Goal: Complete application form

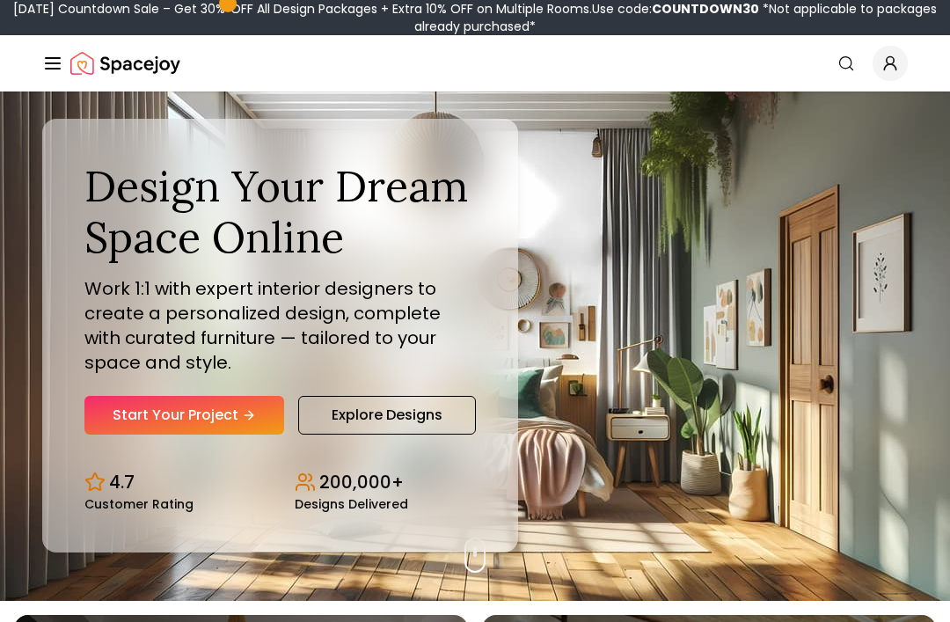
scroll to position [22, 0]
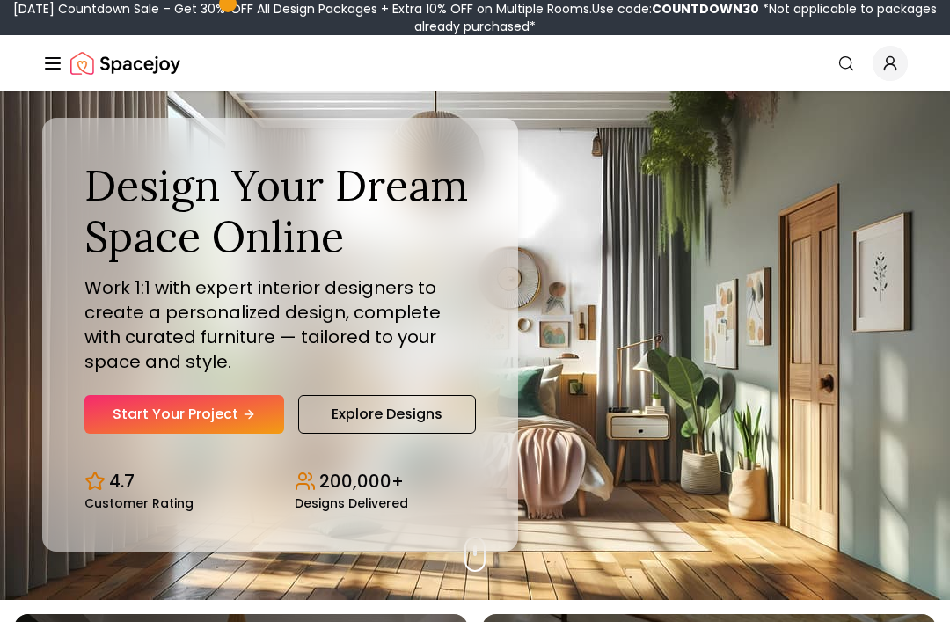
click at [164, 434] on link "Start Your Project" at bounding box center [184, 414] width 200 height 39
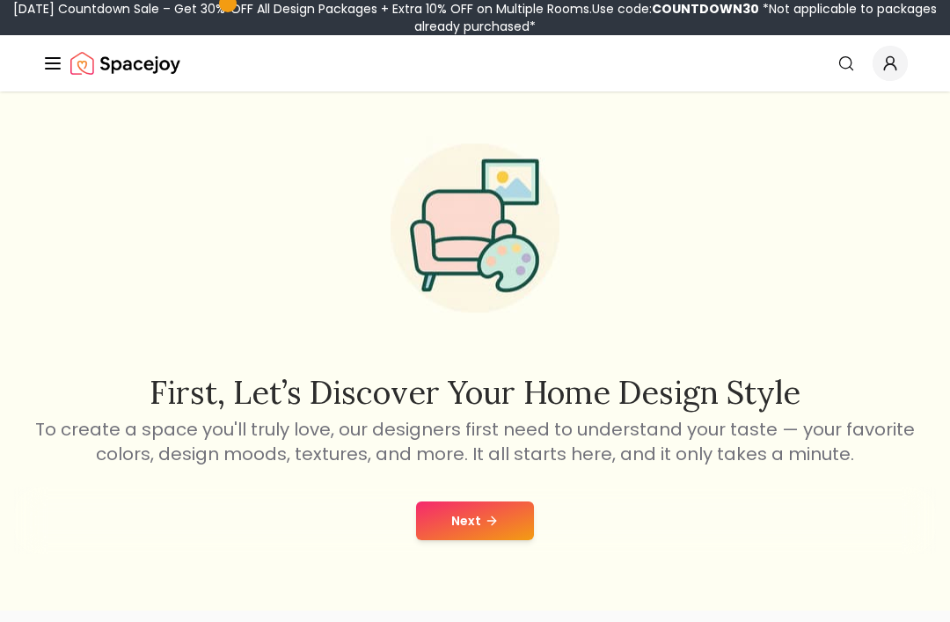
scroll to position [28, 0]
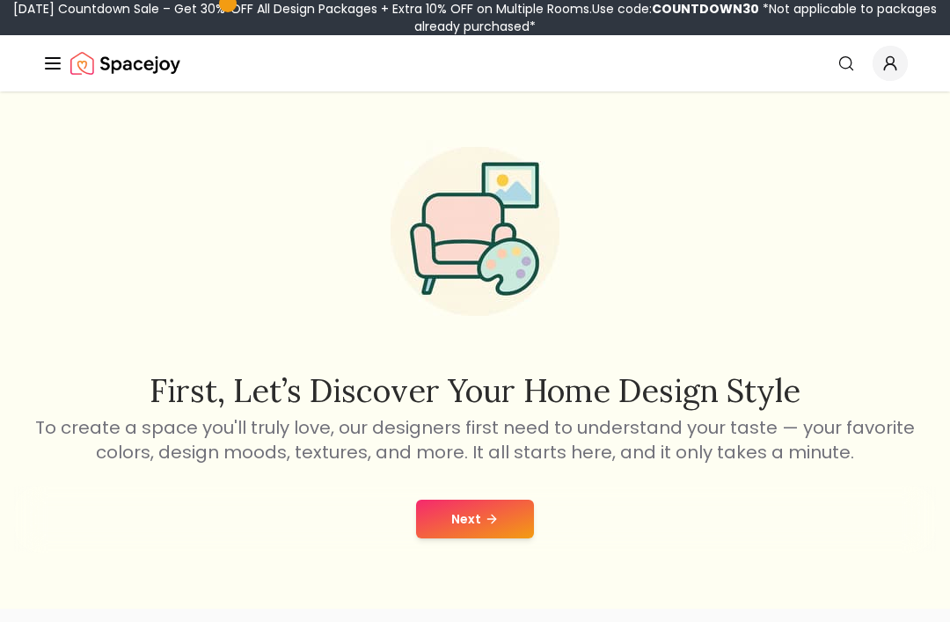
click at [468, 514] on button "Next" at bounding box center [475, 518] width 118 height 39
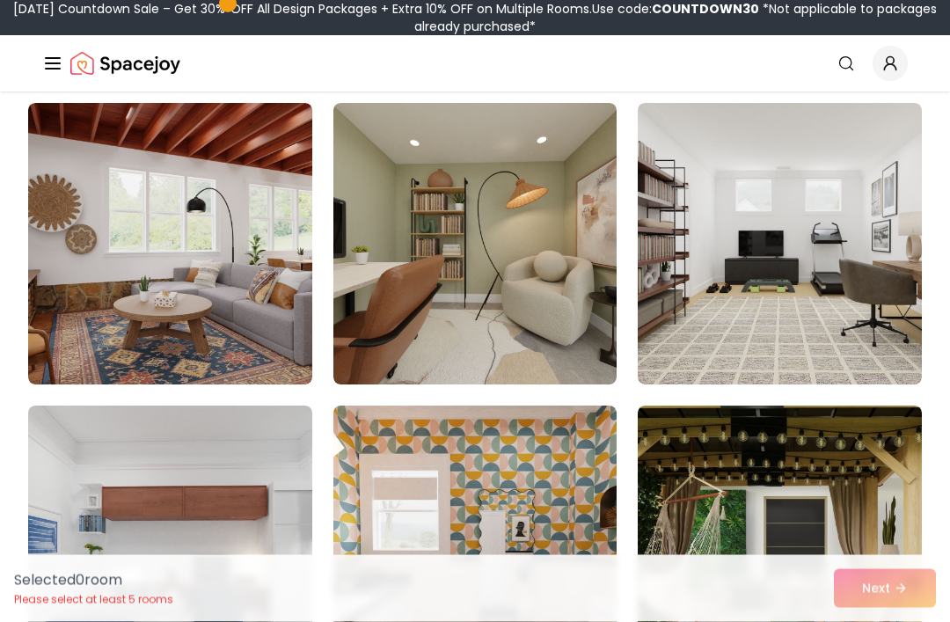
scroll to position [4998, 0]
click at [837, 241] on img at bounding box center [780, 243] width 284 height 281
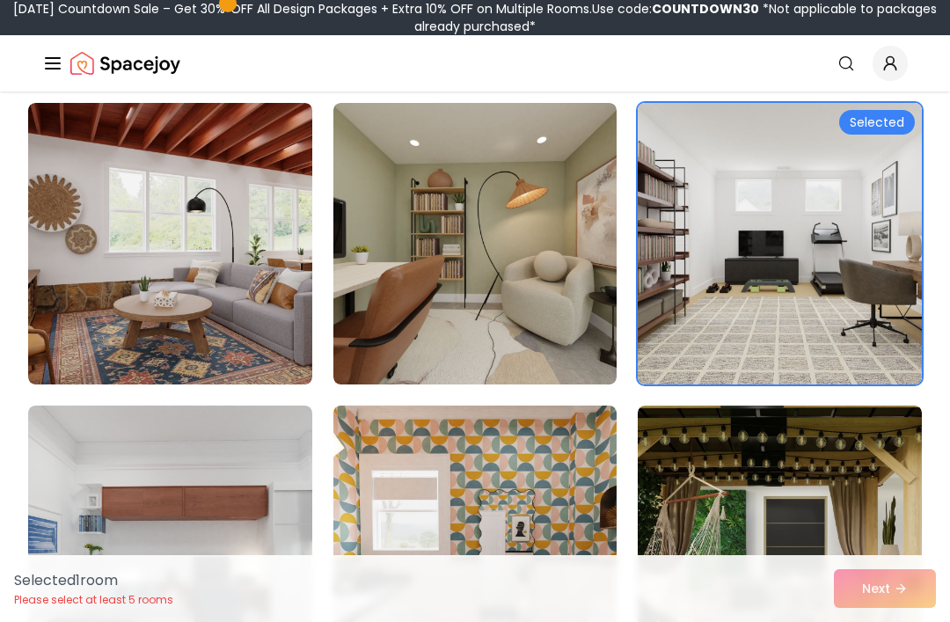
click at [901, 126] on div "Selected" at bounding box center [877, 122] width 76 height 25
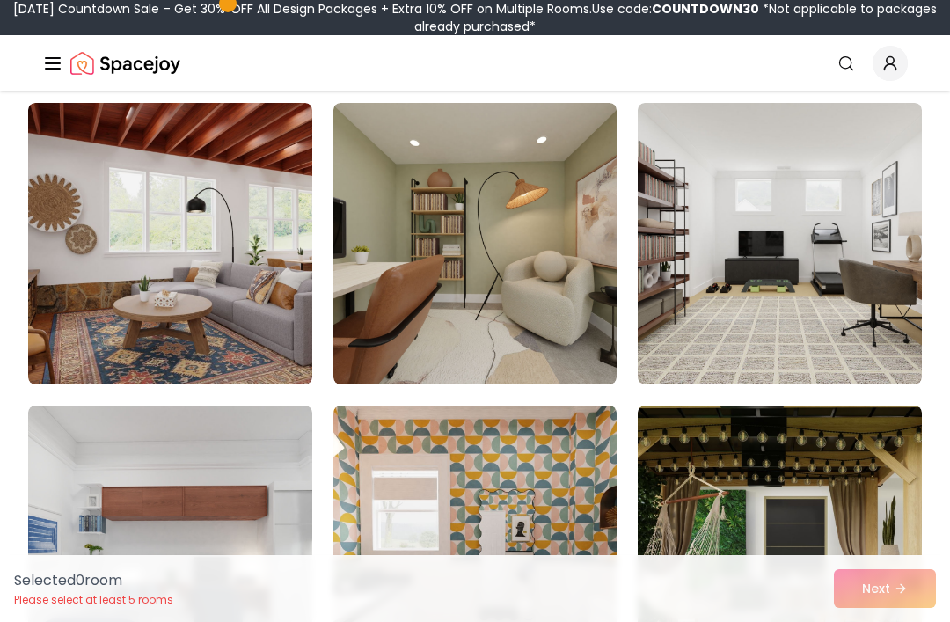
click at [849, 197] on img at bounding box center [780, 243] width 284 height 281
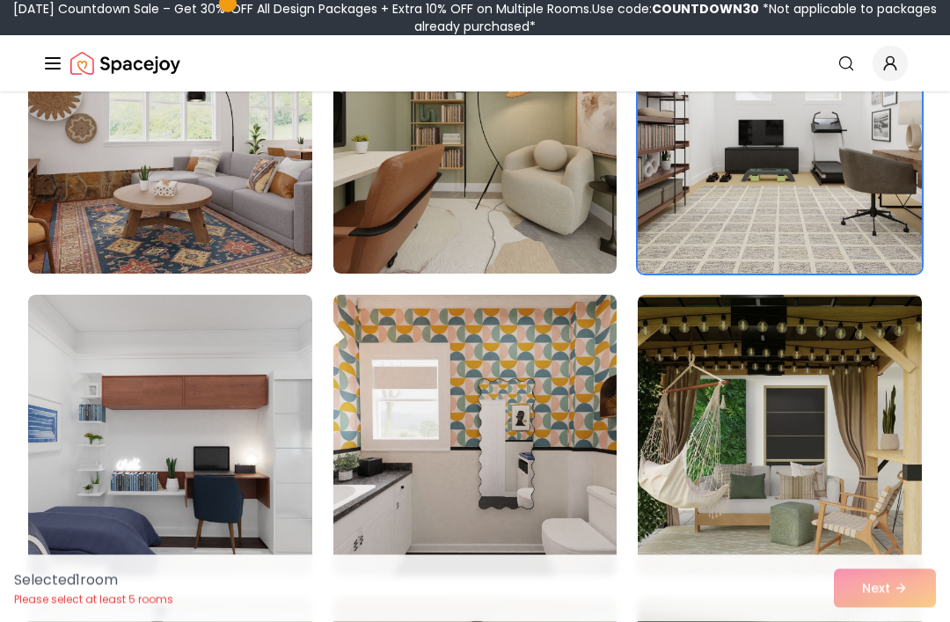
scroll to position [5108, 0]
click at [120, 385] on img at bounding box center [170, 435] width 284 height 281
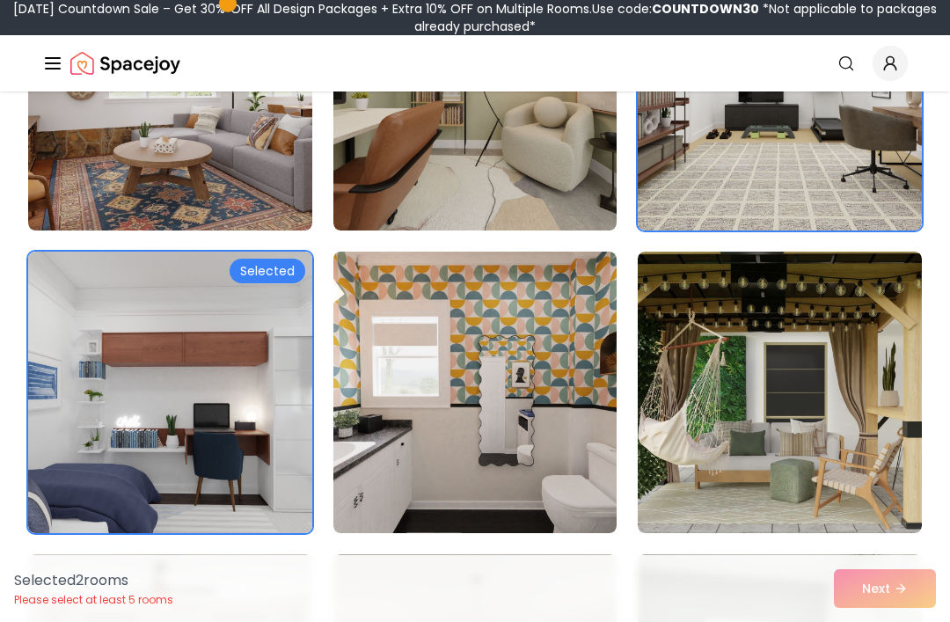
click at [791, 357] on img at bounding box center [780, 392] width 284 height 281
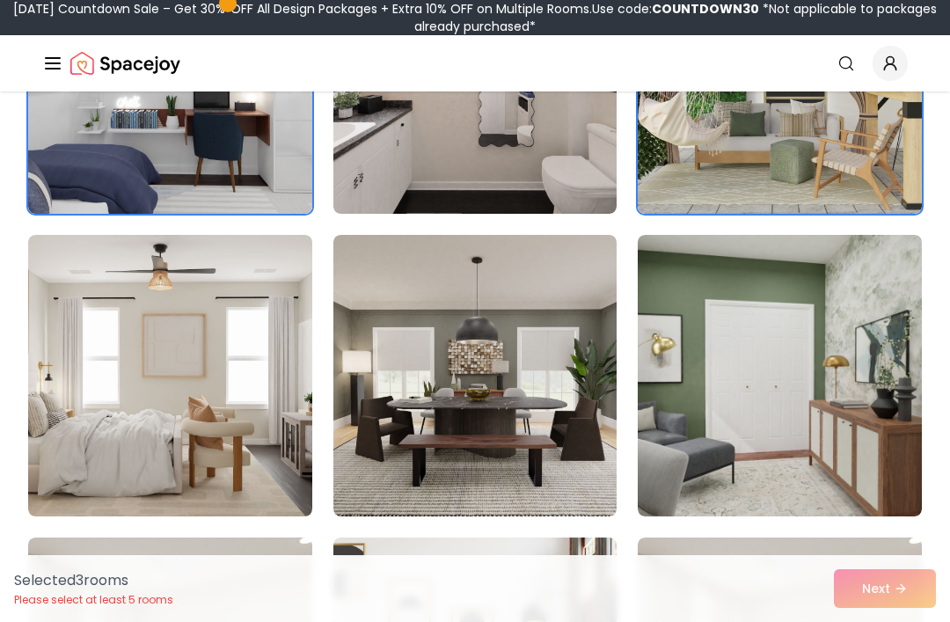
click at [384, 342] on img at bounding box center [475, 375] width 284 height 281
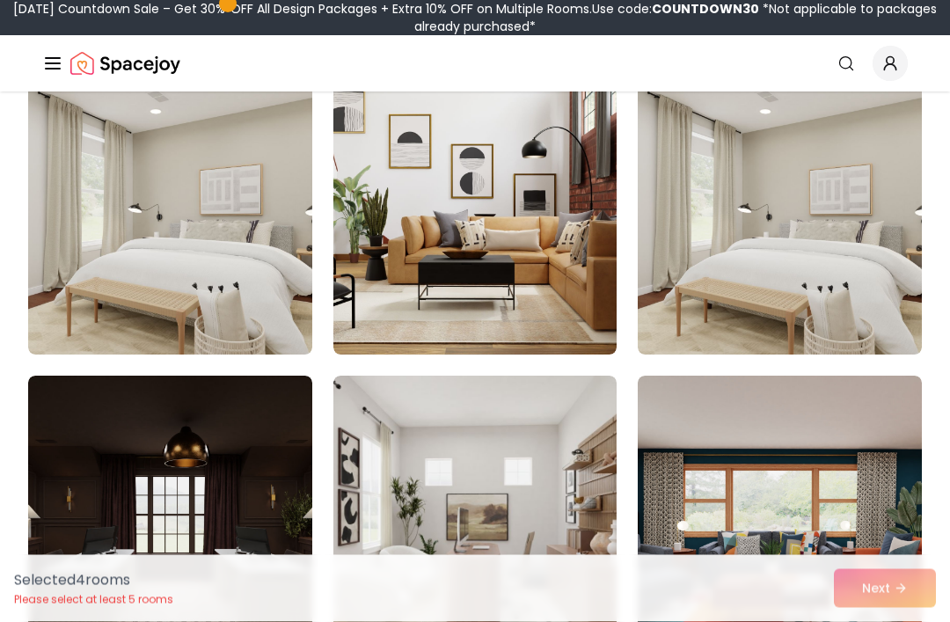
scroll to position [5935, 0]
click at [710, 515] on img at bounding box center [780, 516] width 284 height 281
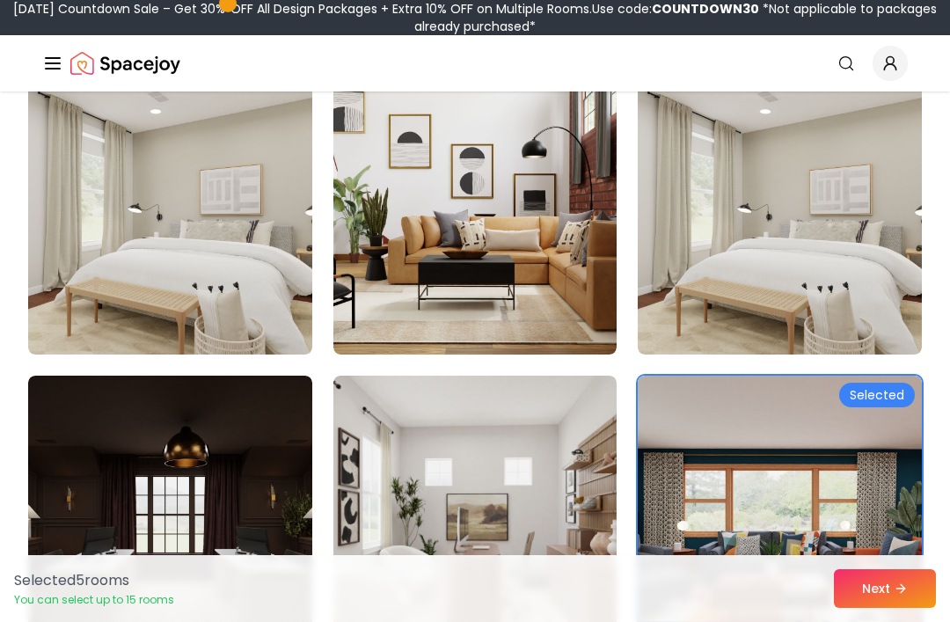
click at [878, 608] on button "Next" at bounding box center [885, 588] width 102 height 39
